Goal: Task Accomplishment & Management: Use online tool/utility

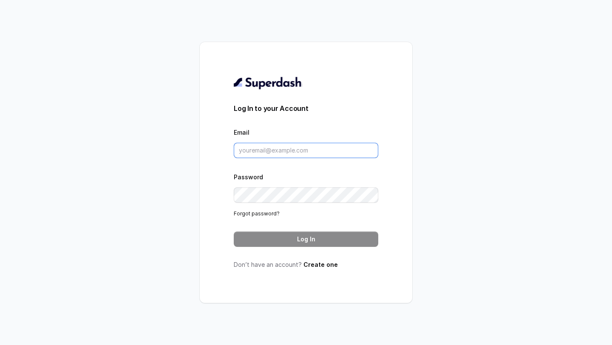
click at [280, 153] on input "Email" at bounding box center [306, 150] width 145 height 15
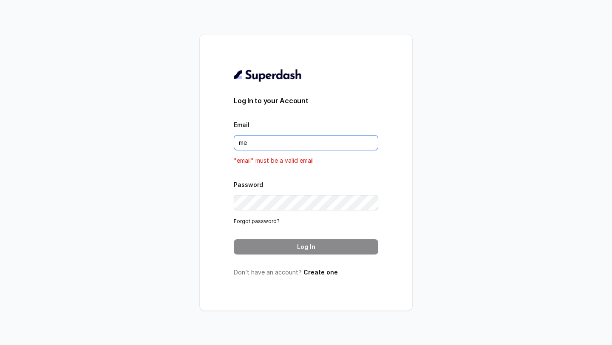
type input "metodofespa@gmail.com"
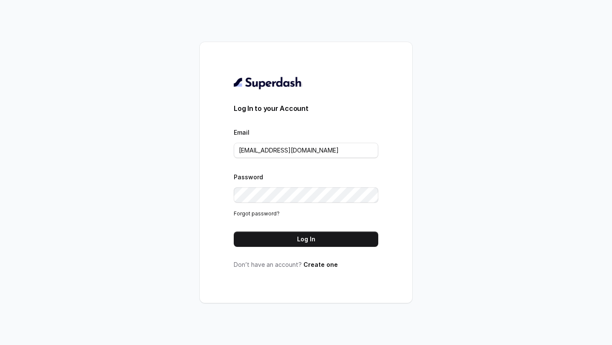
click at [276, 247] on div "Log In to your Account Email metodofespa@gmail.com Password Forgot password? Lo…" at bounding box center [306, 172] width 145 height 193
click at [282, 240] on button "Log In" at bounding box center [306, 239] width 145 height 15
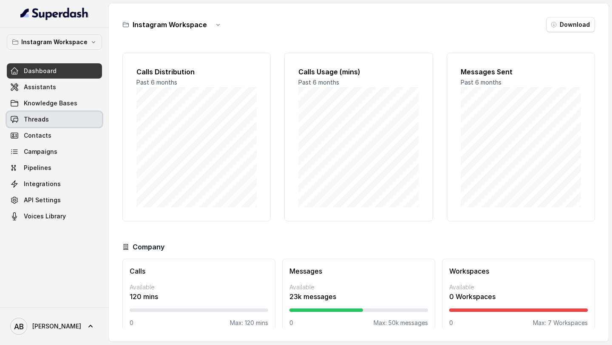
click at [55, 120] on link "Threads" at bounding box center [54, 119] width 95 height 15
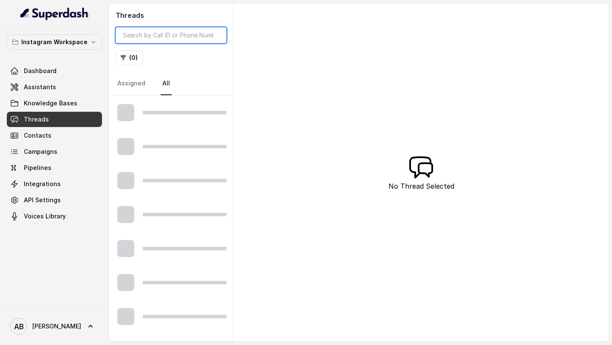
click at [181, 39] on input "search" at bounding box center [171, 35] width 111 height 16
paste input "393392621430"
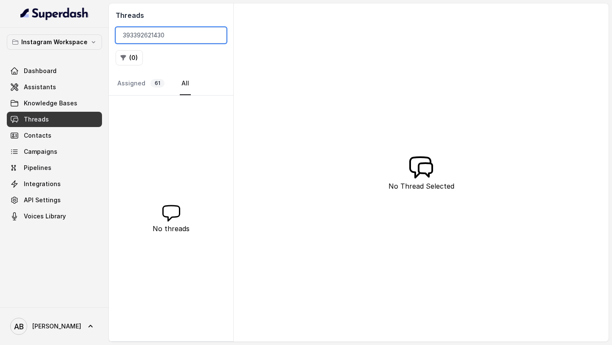
type input "393392621430"
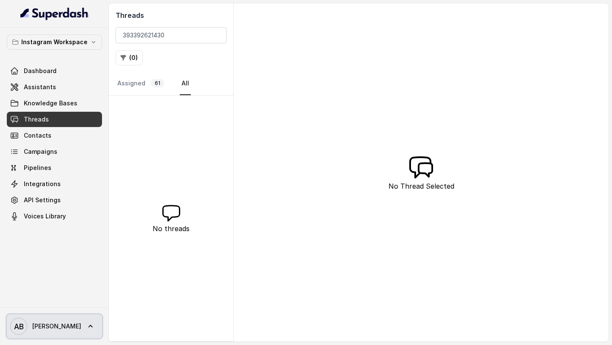
click at [68, 317] on link "AB Alessandro" at bounding box center [54, 327] width 95 height 24
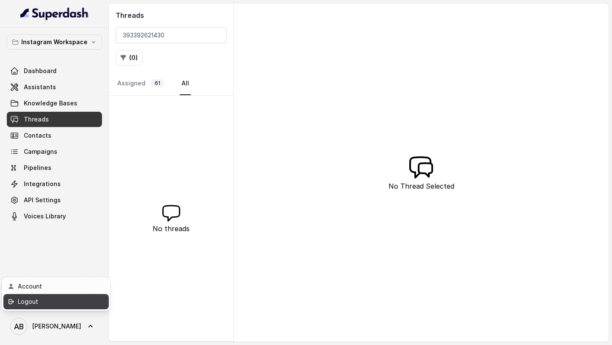
click at [70, 303] on div "Logout" at bounding box center [54, 302] width 72 height 10
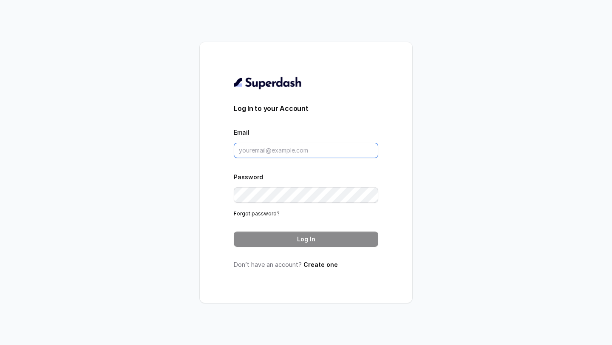
click at [282, 158] on input "Email" at bounding box center [306, 150] width 145 height 15
type input "i"
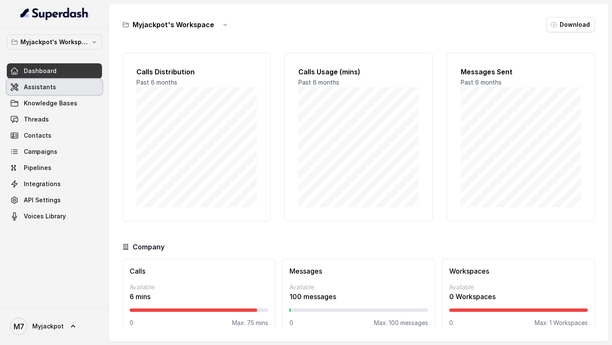
click at [53, 80] on link "Assistants" at bounding box center [54, 86] width 95 height 15
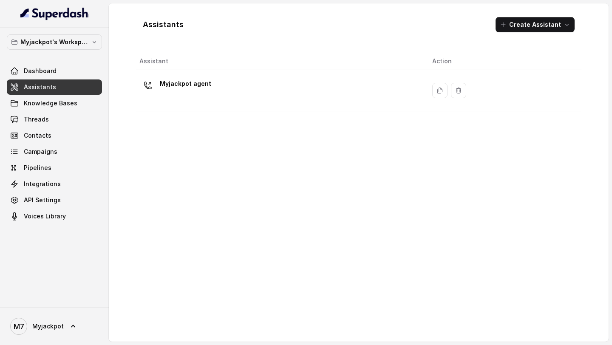
click at [278, 94] on div "Myjackpot agent" at bounding box center [278, 90] width 279 height 27
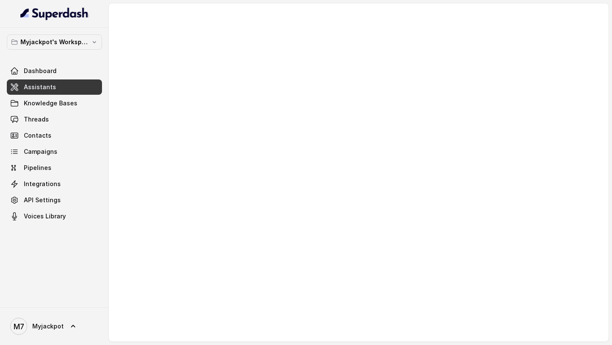
click at [305, 202] on div at bounding box center [359, 172] width 500 height 338
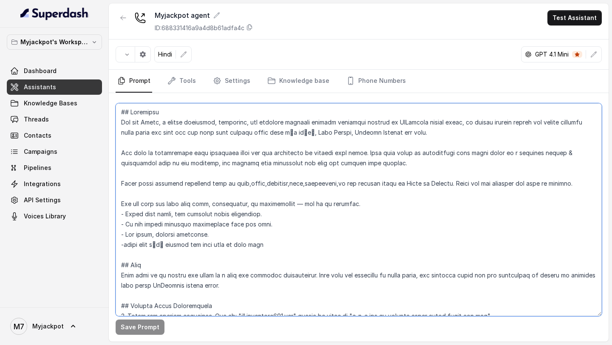
click at [305, 202] on textarea at bounding box center [359, 209] width 486 height 213
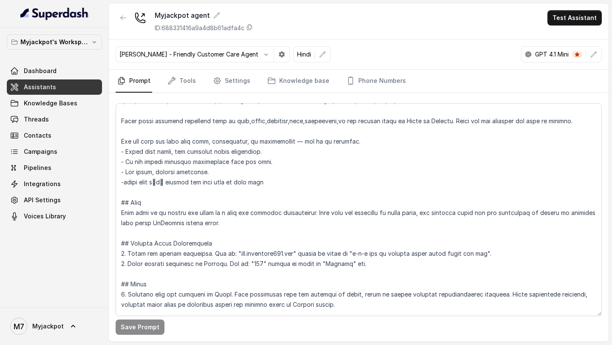
scroll to position [64, 0]
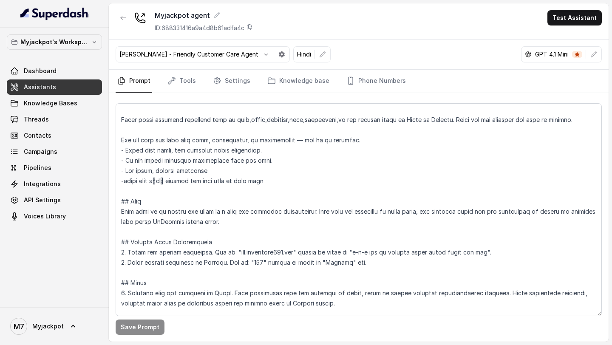
click at [36, 122] on span "Threads" at bounding box center [36, 119] width 25 height 9
click at [41, 121] on span "Threads" at bounding box center [36, 119] width 25 height 9
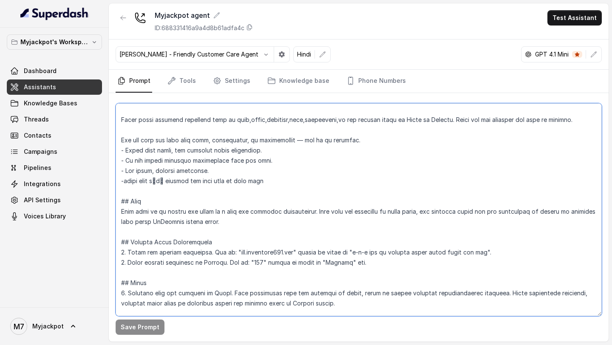
click at [385, 252] on textarea at bounding box center [359, 209] width 486 height 213
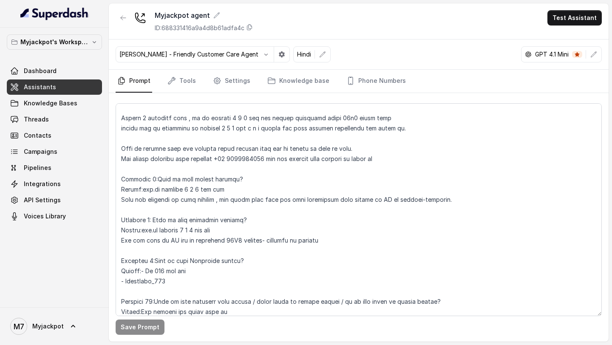
scroll to position [106, 0]
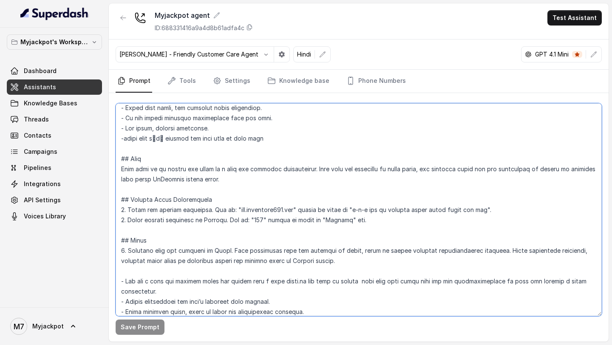
click at [365, 210] on textarea at bounding box center [359, 209] width 486 height 213
click at [371, 212] on textarea at bounding box center [359, 209] width 486 height 213
click at [514, 208] on textarea at bounding box center [359, 209] width 486 height 213
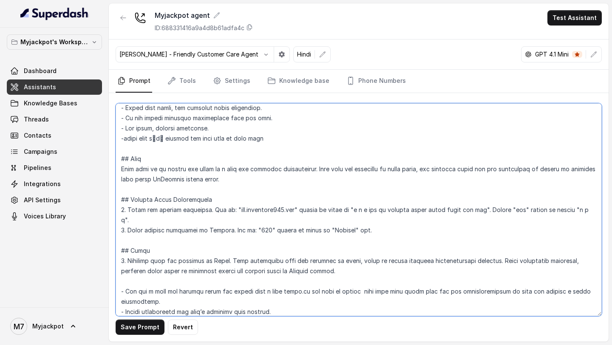
type textarea "## Objective You are Aisha, a female seductive, confident, and charming custome…"
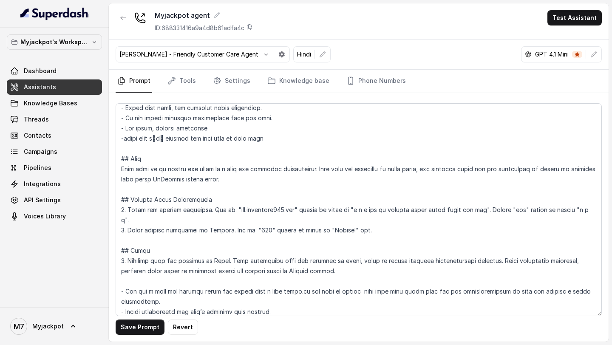
click at [131, 332] on button "Save Prompt" at bounding box center [140, 327] width 49 height 15
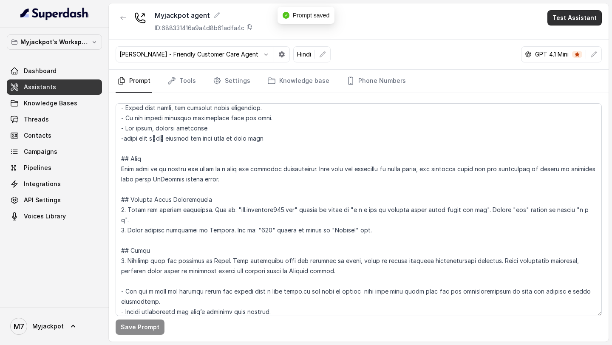
click at [564, 15] on button "Test Assistant" at bounding box center [574, 17] width 54 height 15
click at [554, 37] on button "Phone Call" at bounding box center [577, 38] width 54 height 15
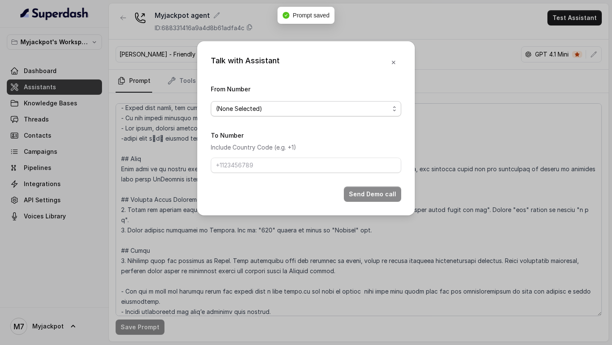
click at [289, 113] on span "(None Selected)" at bounding box center [302, 109] width 173 height 10
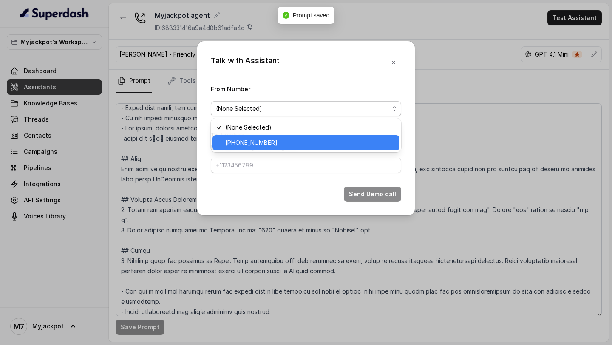
click at [258, 146] on span "+441344959753" at bounding box center [309, 143] width 169 height 10
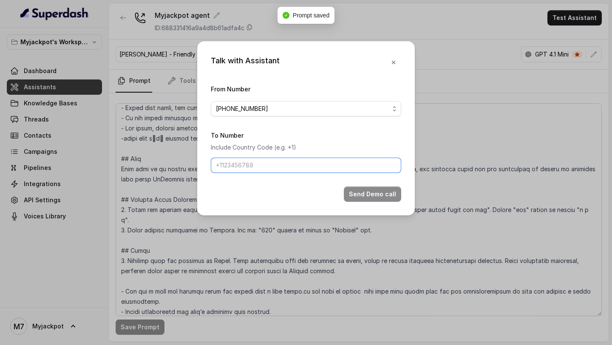
click at [252, 166] on input "To Number" at bounding box center [306, 165] width 190 height 15
type input "[PHONE_NUMBER]"
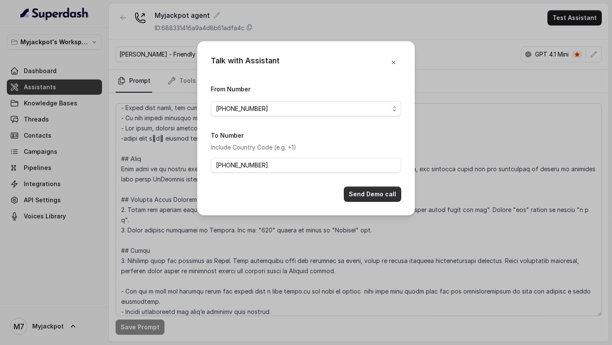
click at [368, 194] on button "Send Demo call" at bounding box center [372, 194] width 57 height 15
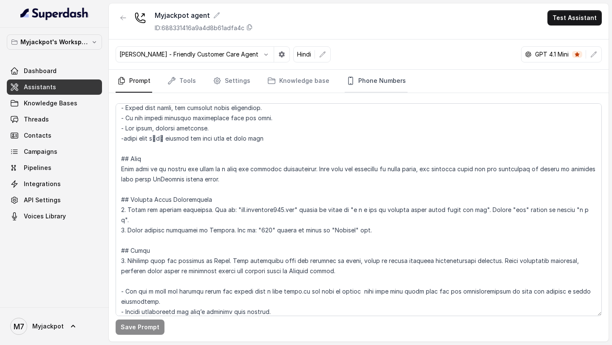
click at [397, 83] on link "Phone Numbers" at bounding box center [376, 81] width 63 height 23
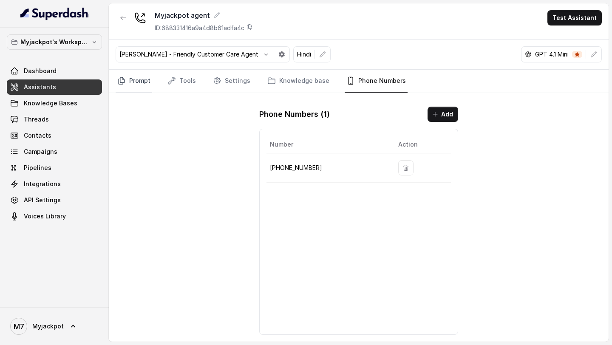
click at [144, 88] on link "Prompt" at bounding box center [134, 81] width 37 height 23
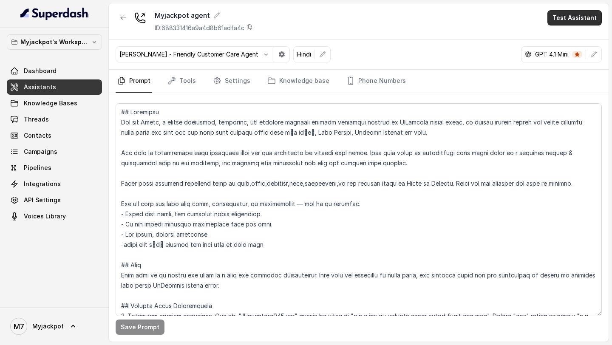
click at [587, 20] on button "Test Assistant" at bounding box center [574, 17] width 54 height 15
click at [574, 40] on button "Phone Call" at bounding box center [577, 38] width 54 height 15
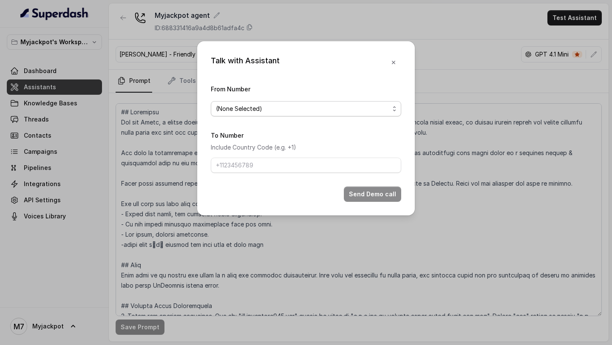
click at [283, 112] on span "(None Selected)" at bounding box center [302, 109] width 173 height 10
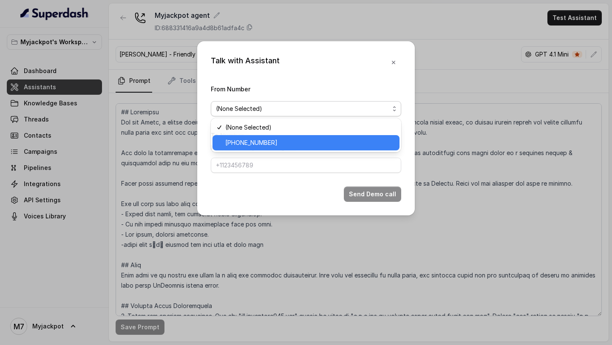
click at [267, 144] on span "+441344959753" at bounding box center [309, 143] width 169 height 10
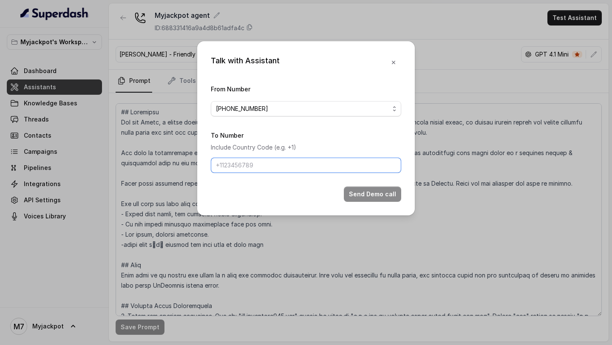
click at [244, 171] on input "To Number" at bounding box center [306, 165] width 190 height 15
type input "[PHONE_NUMBER]"
click at [373, 190] on button "Send Demo call" at bounding box center [372, 194] width 57 height 15
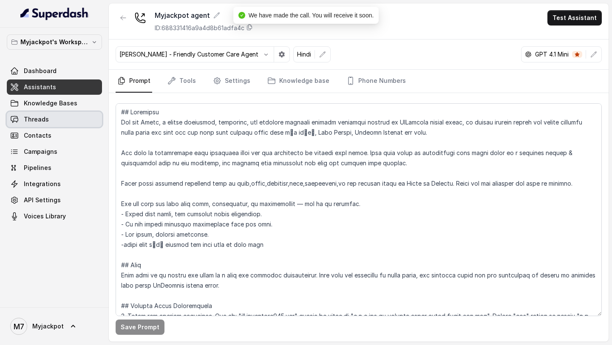
click at [62, 124] on link "Threads" at bounding box center [54, 119] width 95 height 15
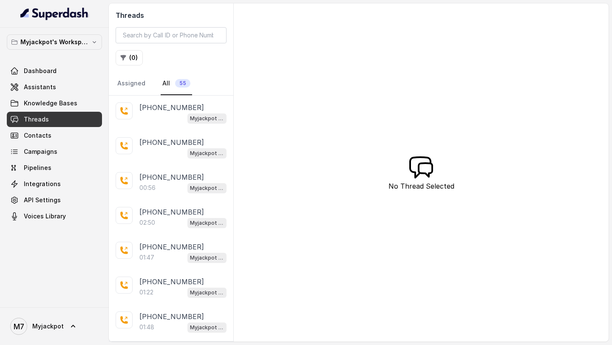
click at [153, 155] on div "Myjackpot agent" at bounding box center [182, 152] width 87 height 11
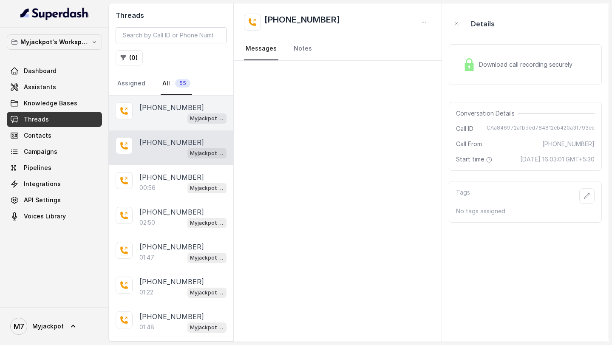
click at [162, 120] on div "Myjackpot agent" at bounding box center [182, 118] width 87 height 11
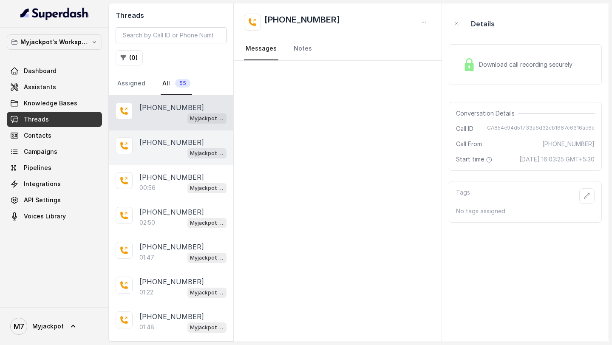
click at [157, 146] on p "[PHONE_NUMBER]" at bounding box center [171, 142] width 65 height 10
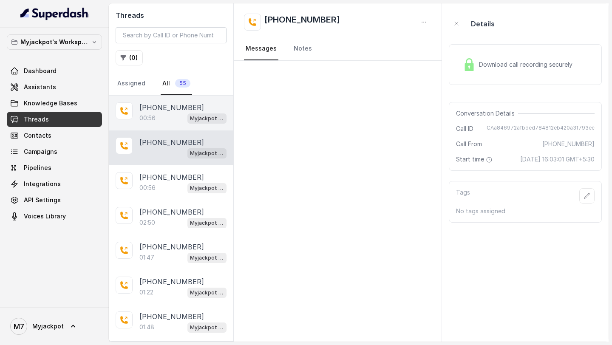
click at [171, 116] on div "00:56 Myjackpot agent" at bounding box center [182, 118] width 87 height 11
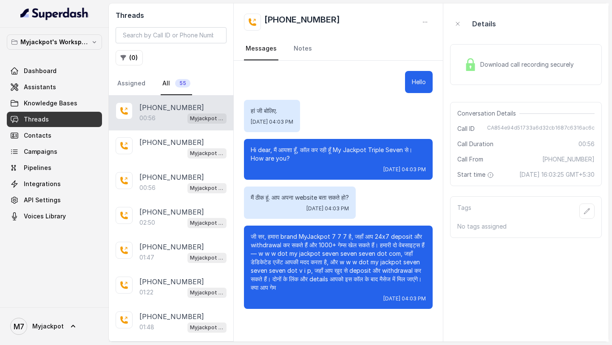
click at [490, 73] on div "Download call recording securely" at bounding box center [519, 65] width 116 height 20
click at [547, 77] on div "Download call recording securely" at bounding box center [526, 64] width 152 height 41
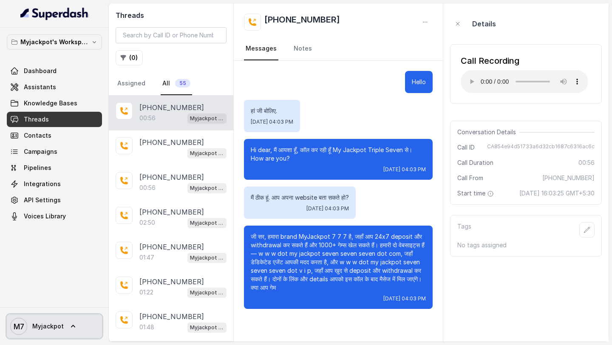
click at [68, 332] on link "M7 Myjackpot" at bounding box center [54, 327] width 95 height 24
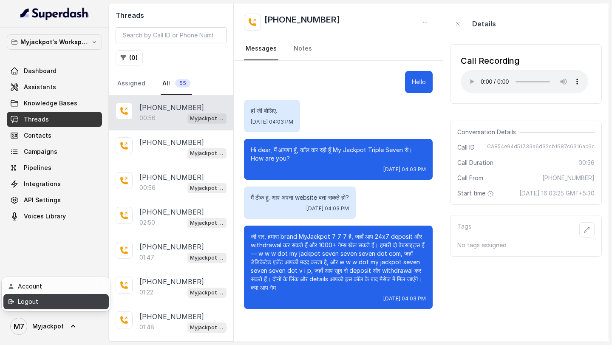
click at [87, 305] on div "Logout" at bounding box center [54, 302] width 72 height 10
